Goal: Purchase product/service

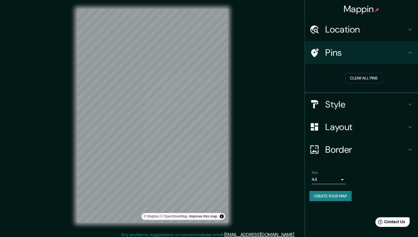
click at [359, 100] on h4 "Style" at bounding box center [365, 104] width 81 height 11
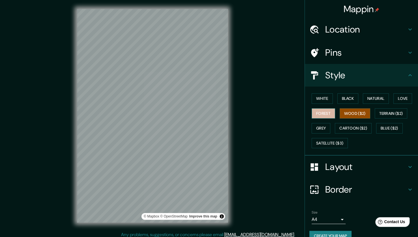
click at [316, 114] on button "Forest" at bounding box center [323, 113] width 23 height 10
click at [318, 129] on button "Grey" at bounding box center [321, 128] width 19 height 10
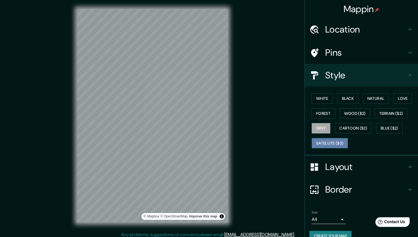
click at [325, 140] on button "Satellite ($3)" at bounding box center [330, 143] width 36 height 10
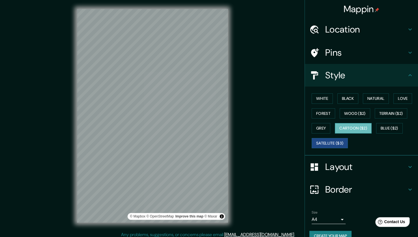
click at [357, 125] on button "Cartoon ($2)" at bounding box center [353, 128] width 37 height 10
click at [381, 124] on button "Blue ($2)" at bounding box center [389, 128] width 27 height 10
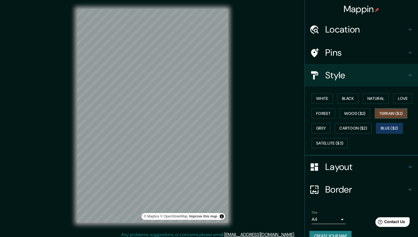
click at [385, 115] on button "Terrain ($2)" at bounding box center [391, 113] width 33 height 10
click at [348, 116] on button "Wood ($2)" at bounding box center [355, 113] width 31 height 10
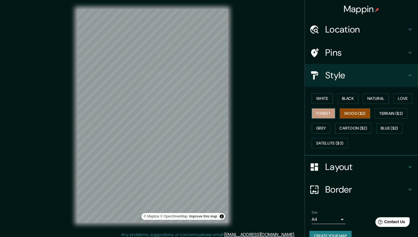
click at [320, 114] on button "Forest" at bounding box center [323, 113] width 23 height 10
click at [402, 95] on button "Love" at bounding box center [403, 98] width 19 height 10
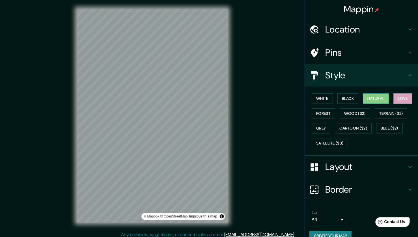
click at [368, 97] on button "Natural" at bounding box center [376, 98] width 26 height 10
